Goal: Transaction & Acquisition: Subscribe to service/newsletter

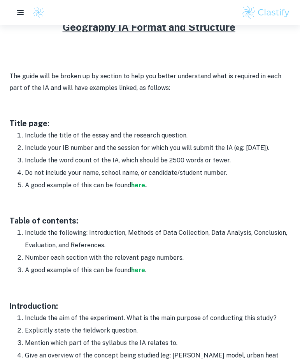
scroll to position [375, 0]
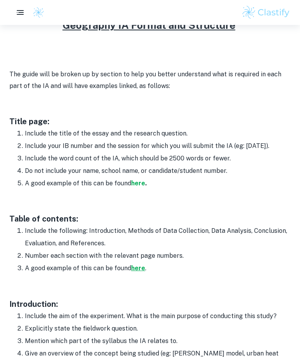
click at [139, 268] on strong "here" at bounding box center [138, 267] width 14 height 7
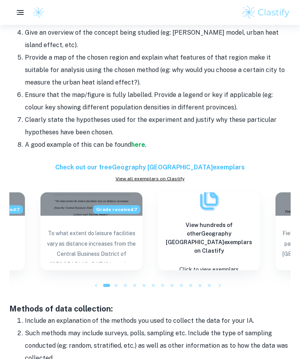
scroll to position [709, 0]
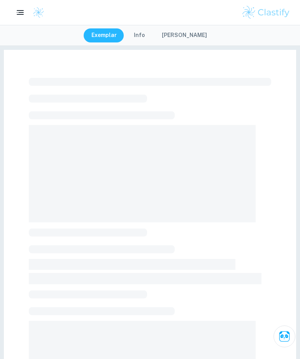
checkbox input "true"
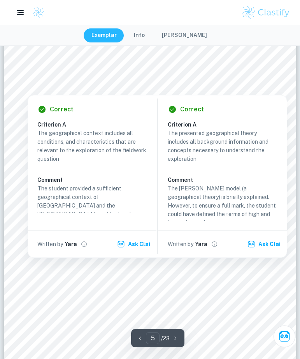
scroll to position [1684, 0]
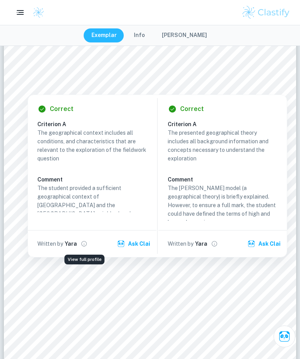
click at [86, 244] on icon "View full profile" at bounding box center [84, 243] width 7 height 7
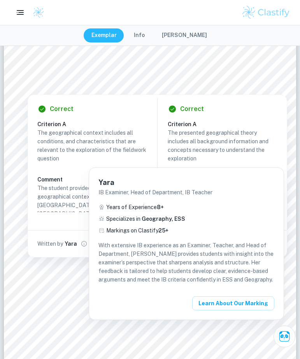
click at [26, 278] on div at bounding box center [150, 179] width 300 height 359
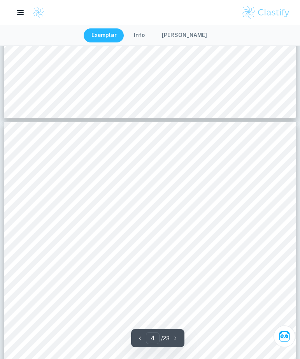
scroll to position [1040, 0]
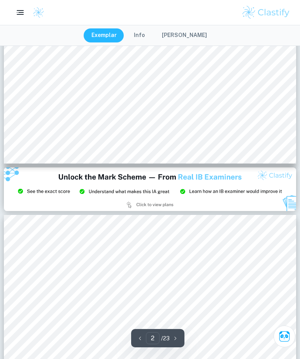
type input "3"
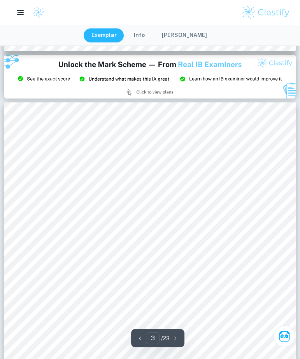
scroll to position [815, 0]
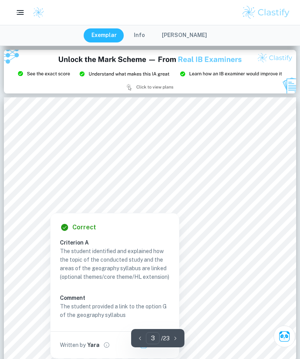
click at [182, 188] on div at bounding box center [170, 190] width 149 height 10
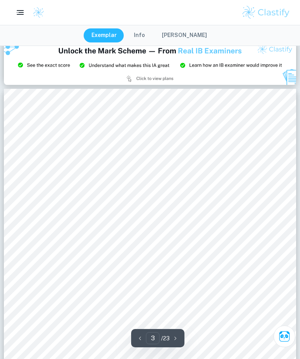
scroll to position [823, 0]
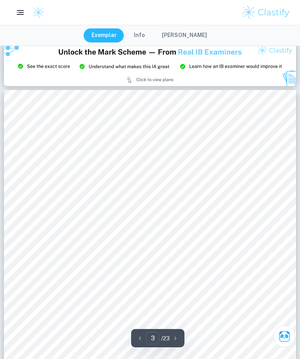
click at [131, 81] on img at bounding box center [150, 64] width 292 height 44
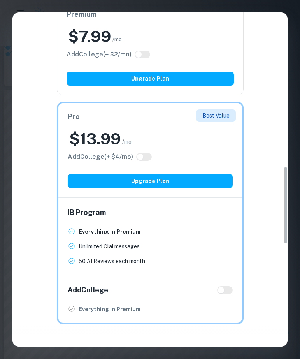
scroll to position [659, 0]
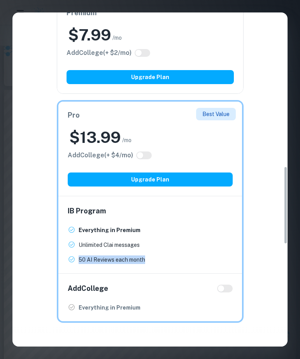
drag, startPoint x: 77, startPoint y: 258, endPoint x: 146, endPoint y: 258, distance: 68.9
click at [146, 258] on span "50 AI Reviews each month New!" at bounding box center [150, 259] width 165 height 9
click at [108, 139] on h2 "$ 13.99" at bounding box center [94, 137] width 51 height 21
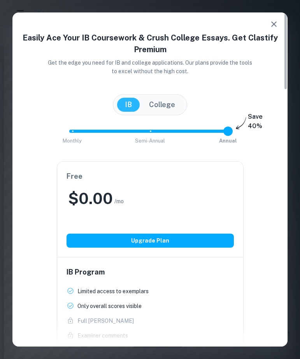
scroll to position [284, 0]
click at [274, 23] on icon "button" at bounding box center [273, 23] width 5 height 5
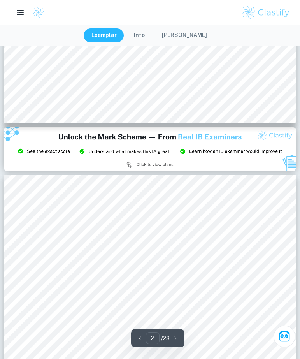
type input "3"
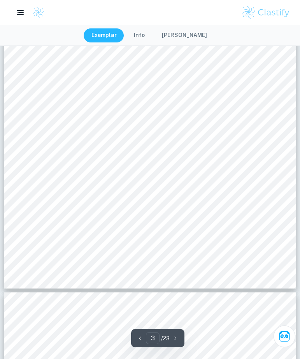
scroll to position [1005, 0]
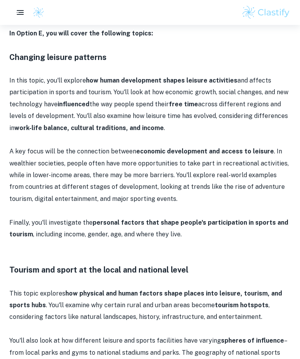
scroll to position [386, 0]
